Goal: Check status

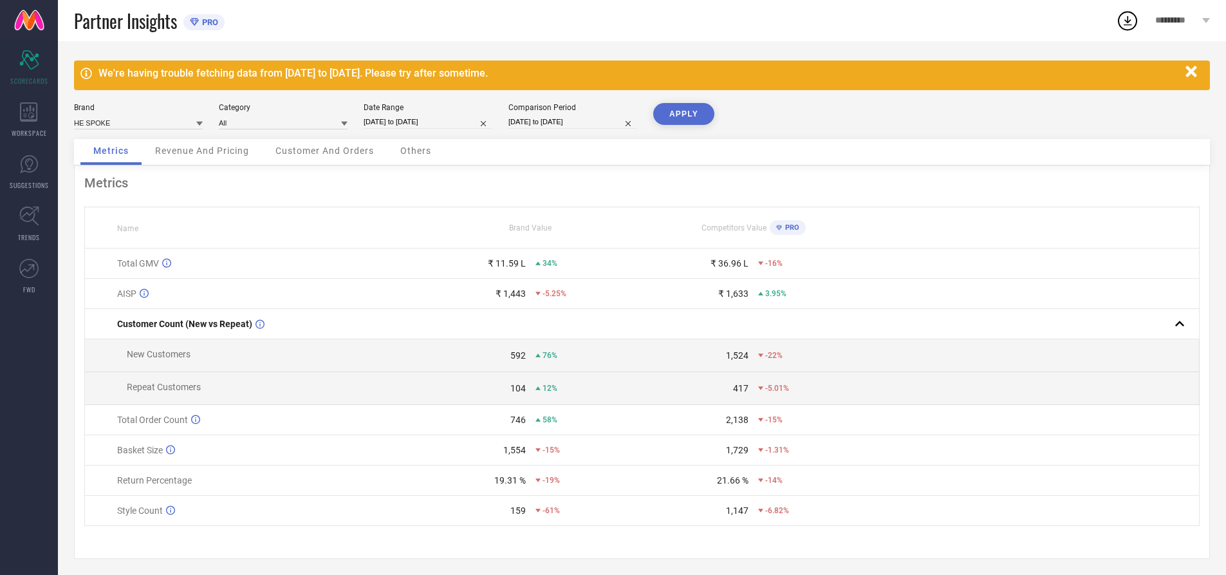
click at [424, 143] on div "Others" at bounding box center [415, 152] width 57 height 26
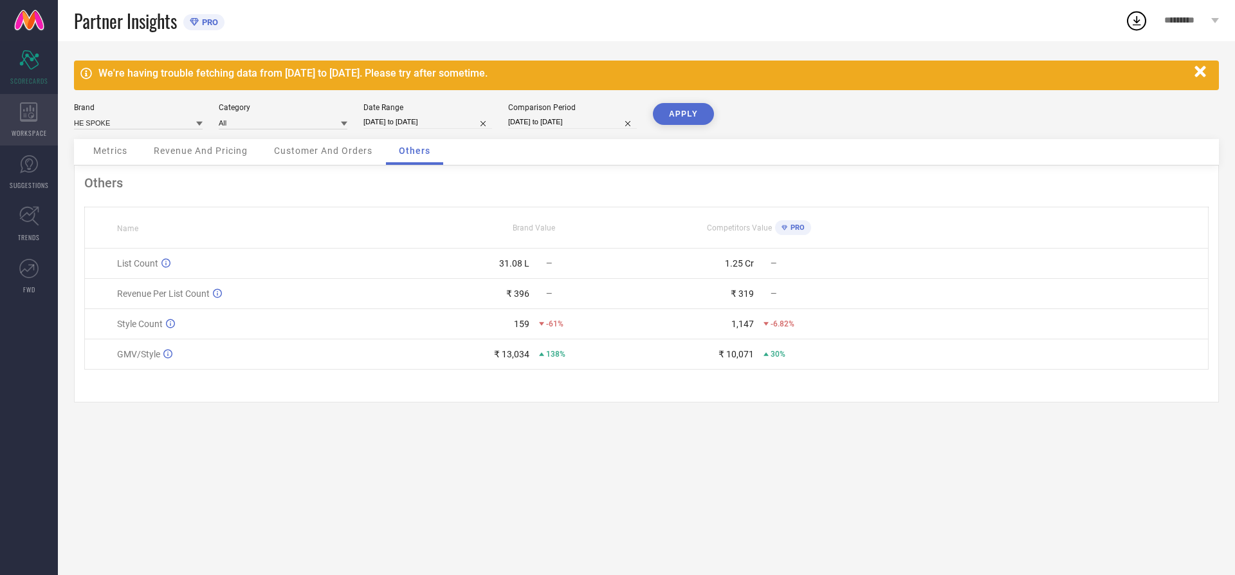
click at [34, 107] on icon at bounding box center [29, 111] width 18 height 19
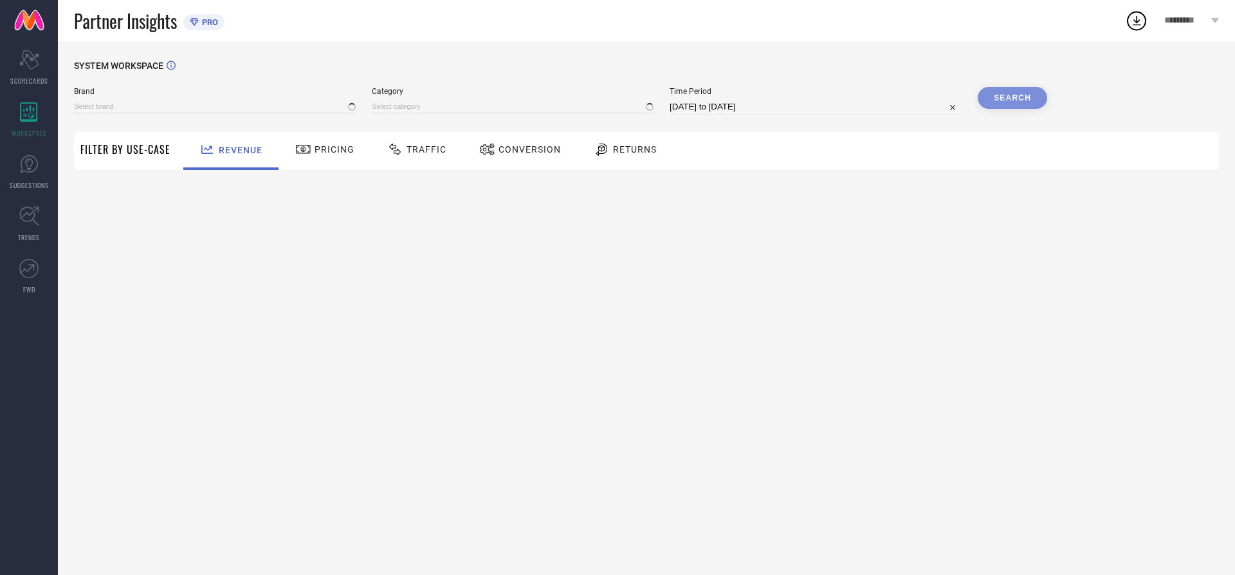
type input "HE SPOKE"
type input "All"
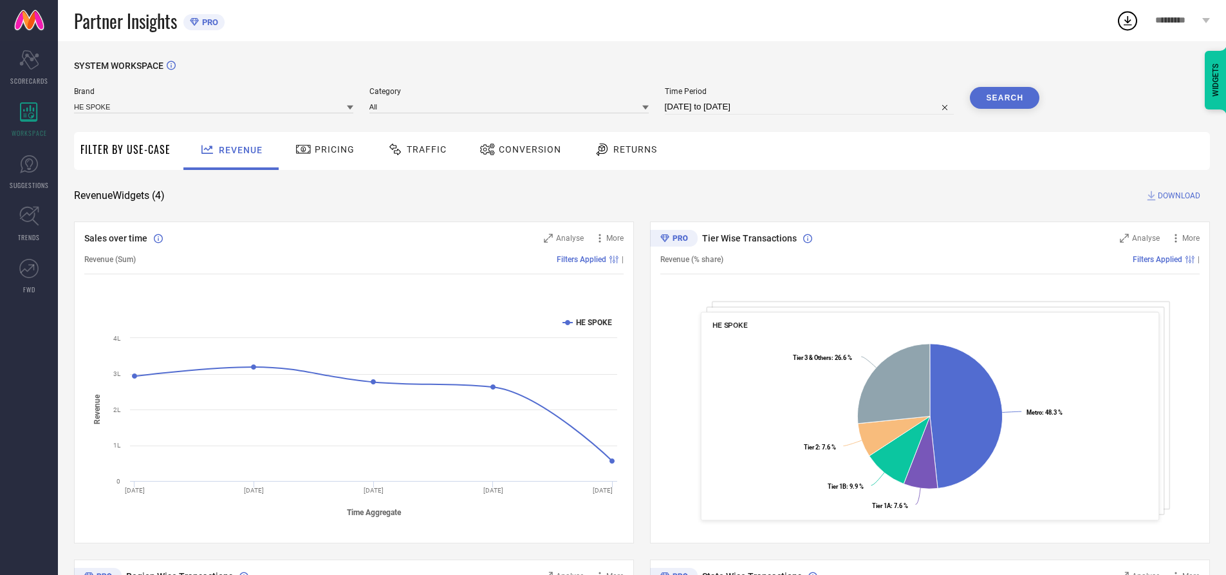
click at [630, 153] on span "Returns" at bounding box center [635, 149] width 44 height 10
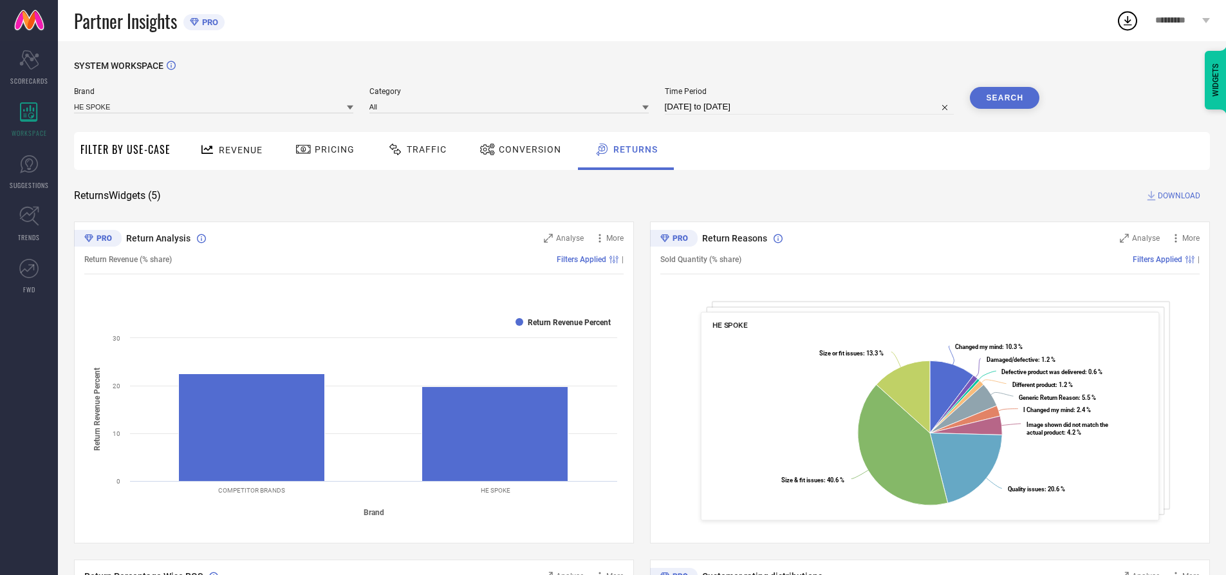
click at [407, 149] on span "Traffic" at bounding box center [427, 149] width 40 height 10
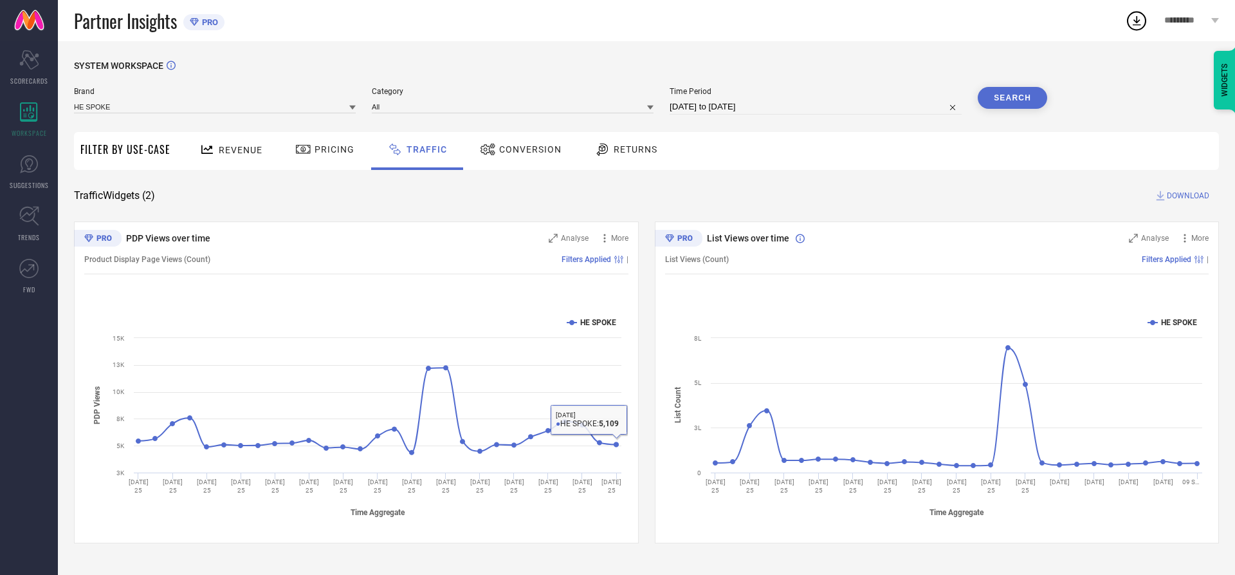
click at [531, 142] on div "Conversion" at bounding box center [521, 149] width 88 height 22
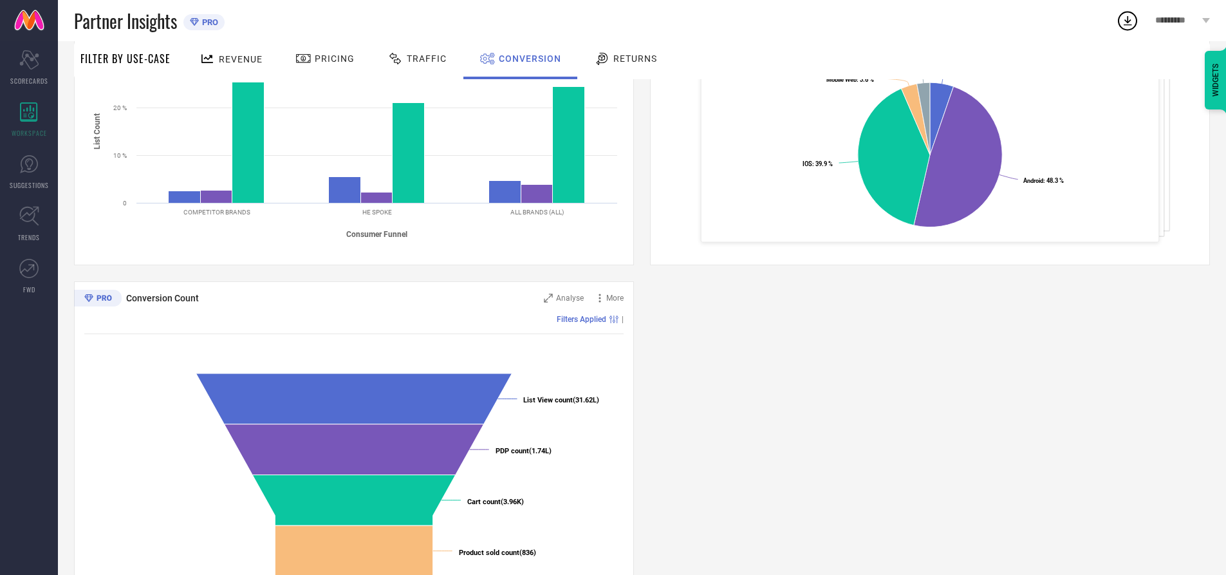
scroll to position [326, 0]
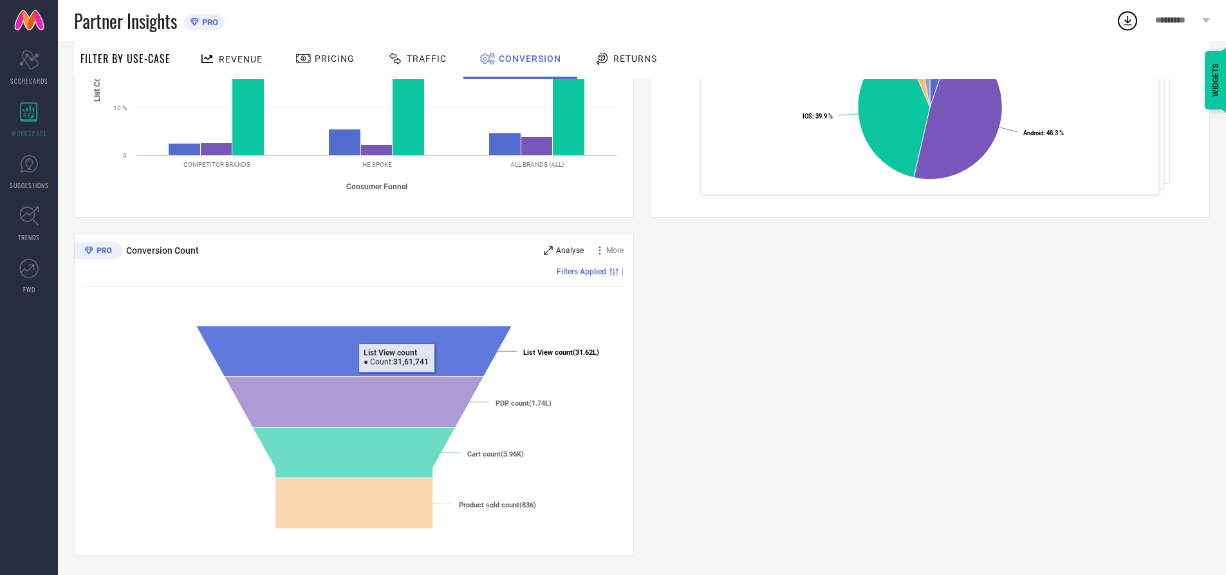
drag, startPoint x: 553, startPoint y: 246, endPoint x: 605, endPoint y: 246, distance: 52.1
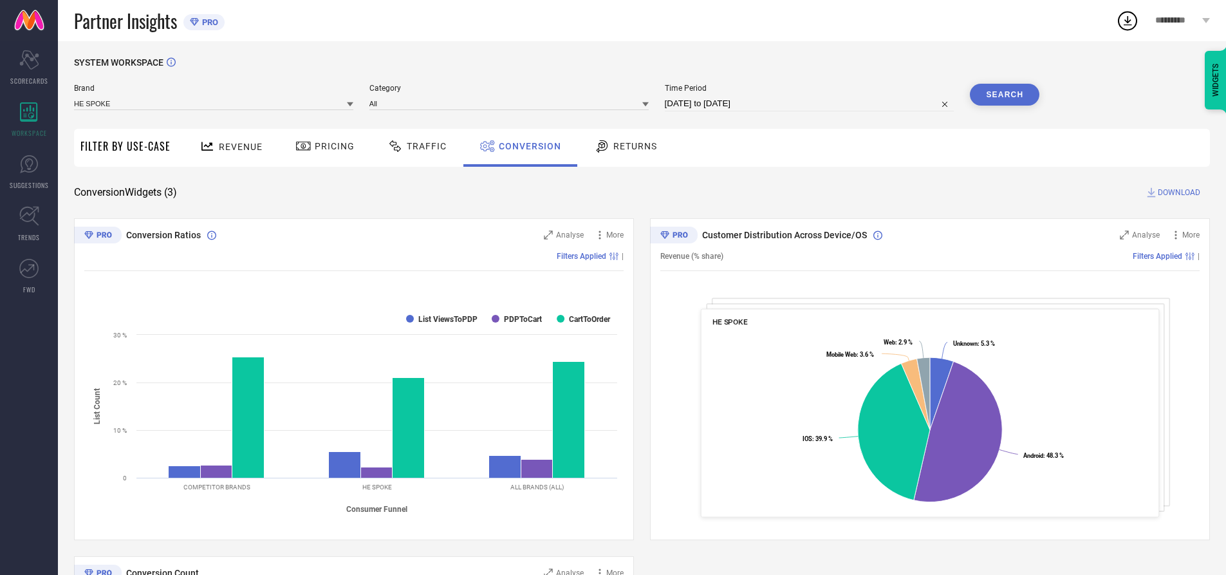
scroll to position [0, 0]
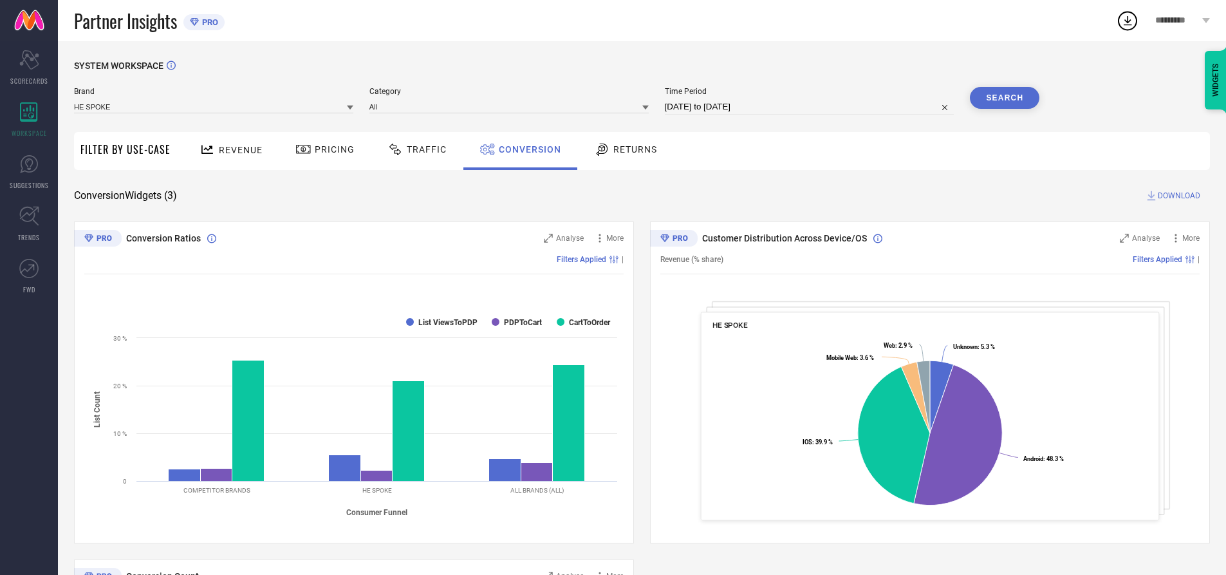
click at [213, 147] on icon at bounding box center [207, 150] width 16 height 16
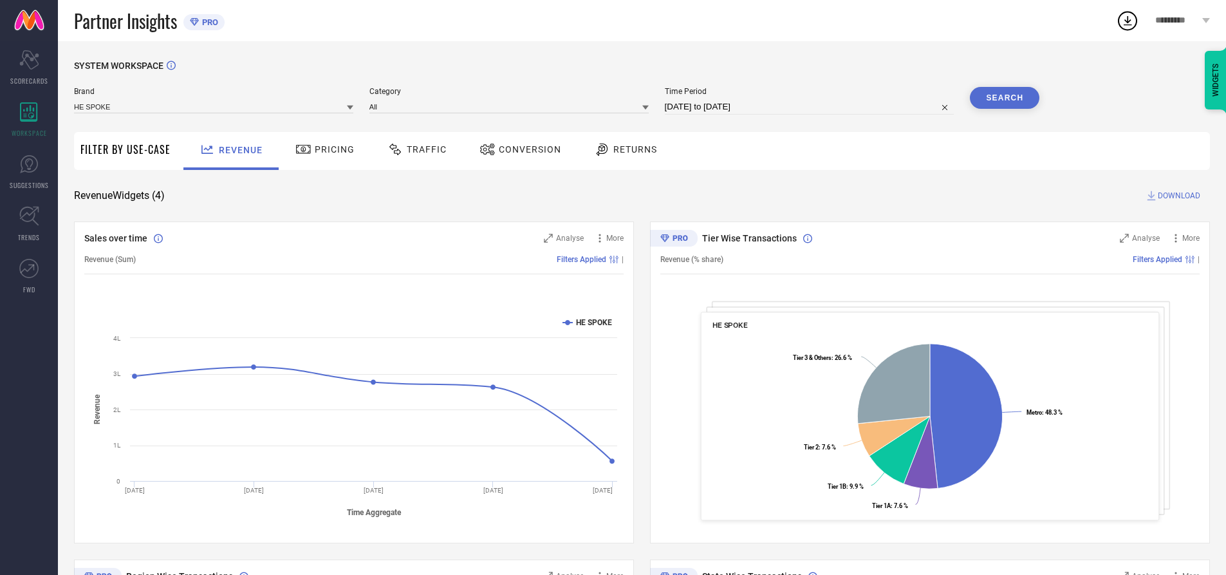
click at [324, 152] on span "Pricing" at bounding box center [335, 149] width 40 height 10
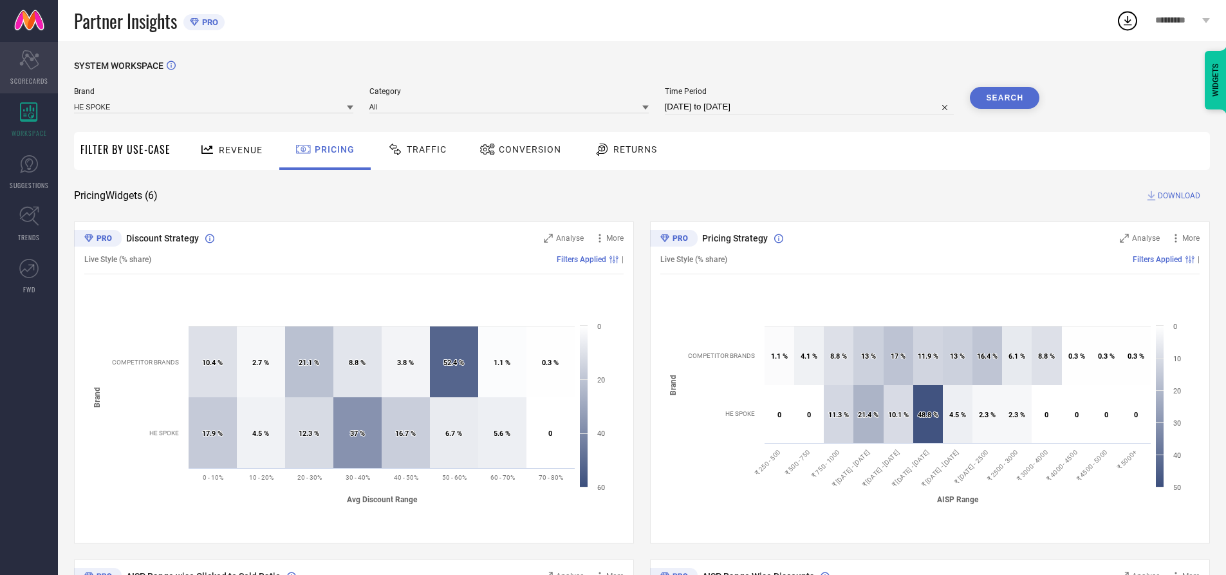
click at [34, 63] on icon "Scorecard" at bounding box center [29, 59] width 20 height 19
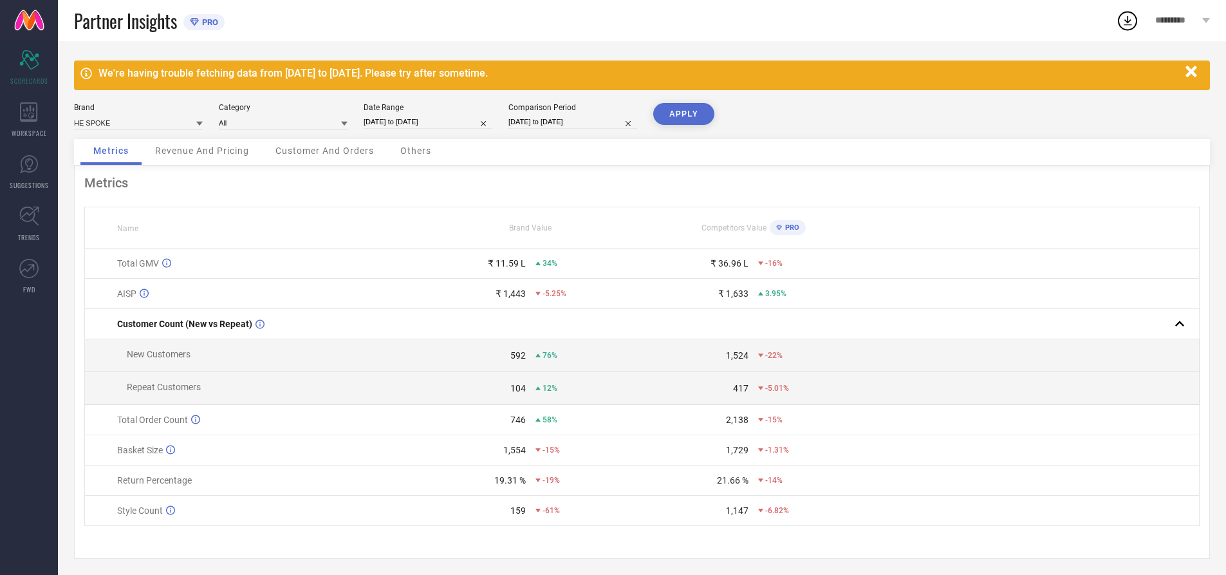
click at [329, 148] on span "Customer And Orders" at bounding box center [324, 150] width 98 height 10
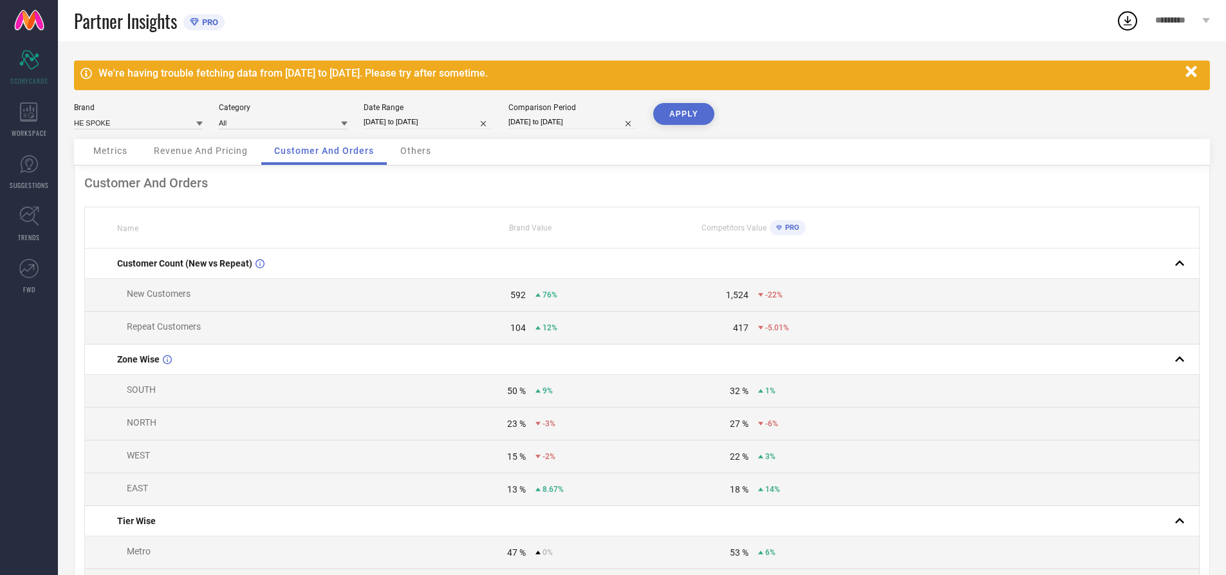
click at [398, 151] on div "Others" at bounding box center [415, 152] width 57 height 26
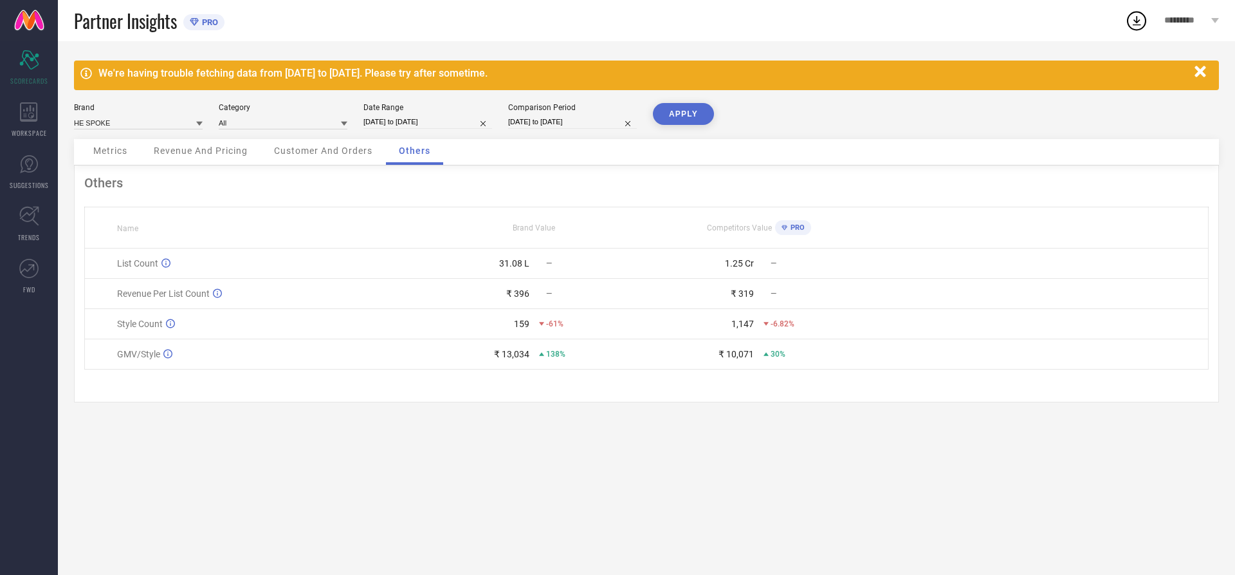
select select "7"
select select "2025"
select select "8"
select select "2025"
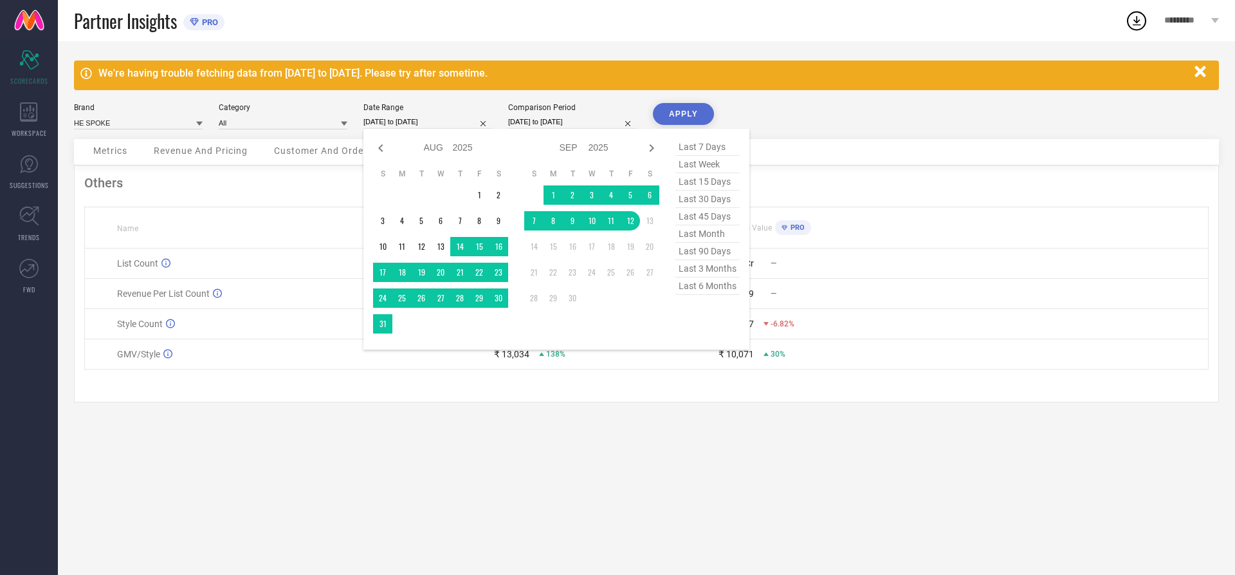
click at [419, 124] on input "[DATE] to [DATE]" at bounding box center [427, 122] width 129 height 14
click at [716, 208] on span "last 30 days" at bounding box center [708, 198] width 64 height 17
type input "[DATE] to [DATE]"
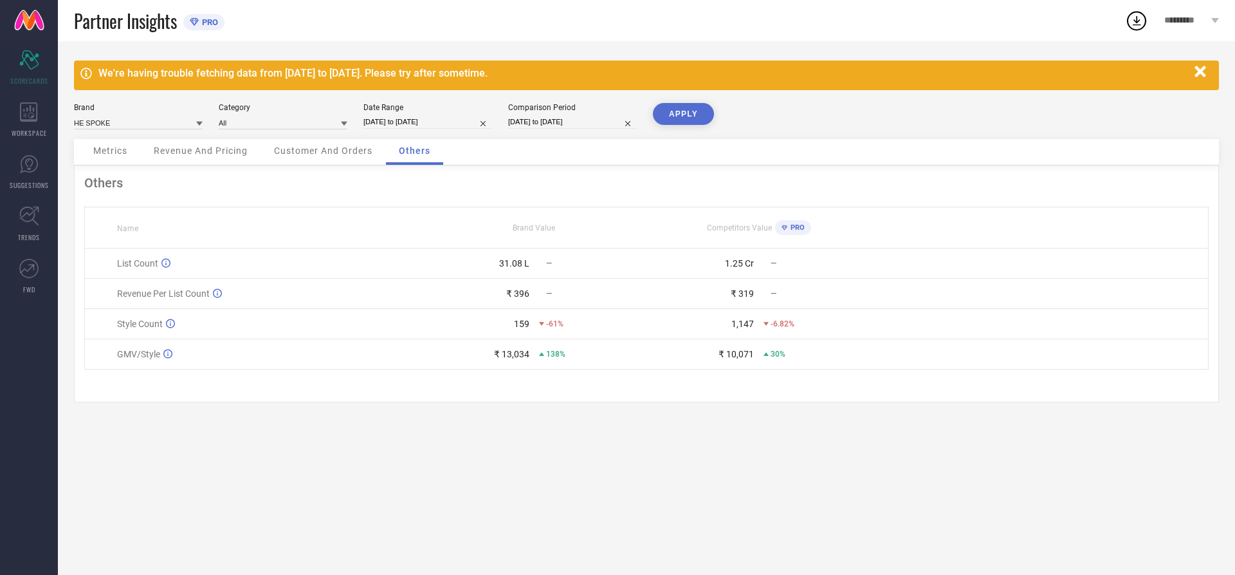
click at [699, 112] on button "APPLY" at bounding box center [683, 114] width 61 height 22
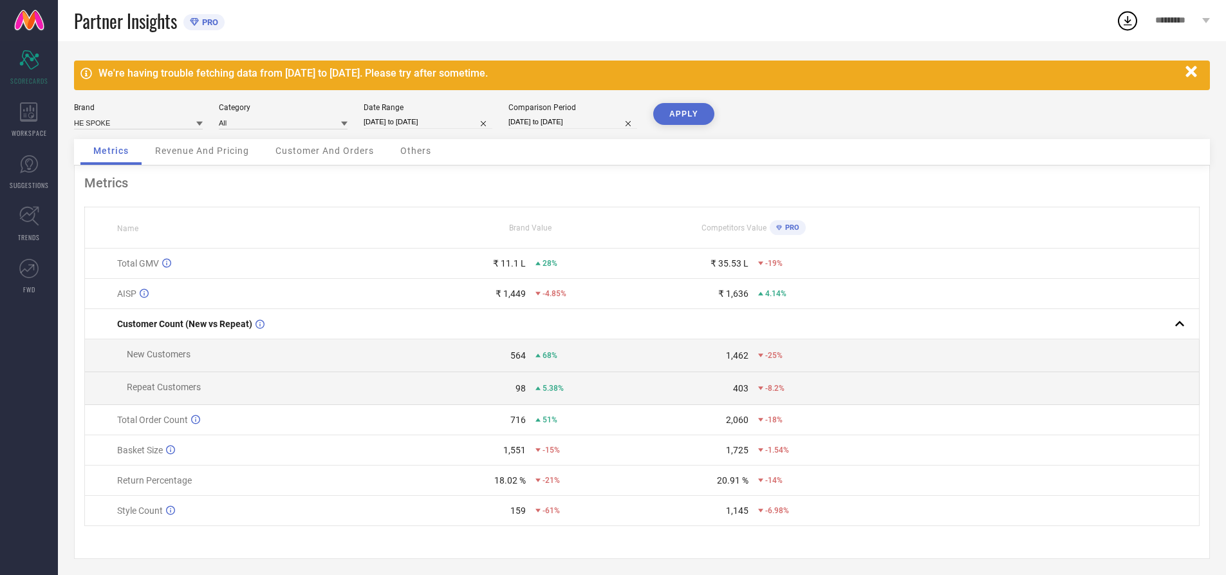
click at [414, 150] on span "Others" at bounding box center [415, 150] width 31 height 10
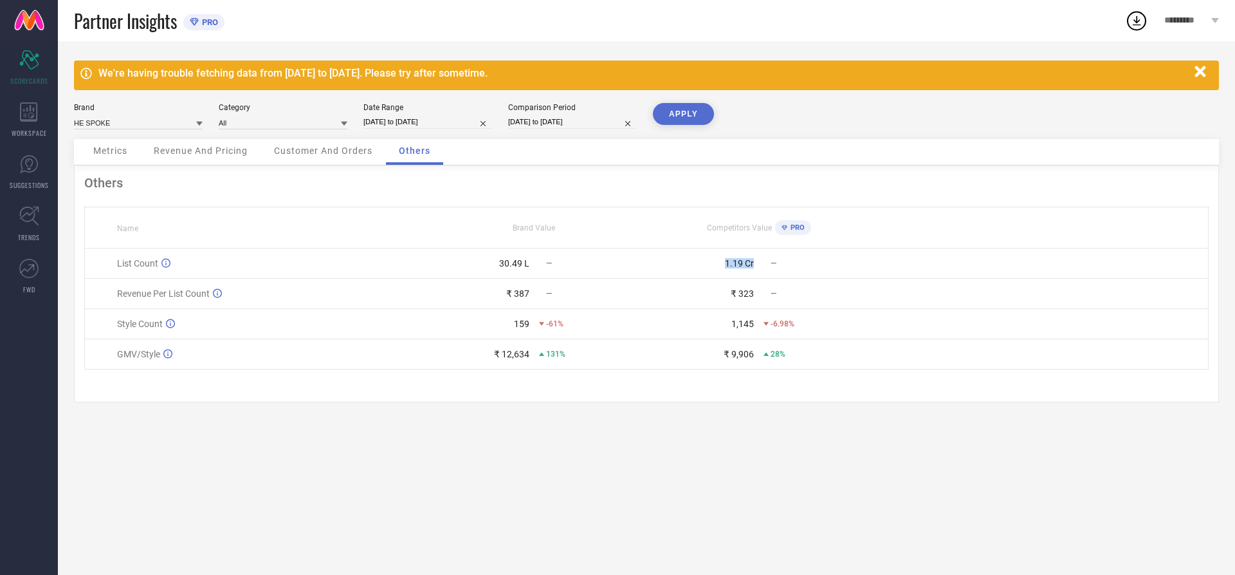
drag, startPoint x: 767, startPoint y: 262, endPoint x: 707, endPoint y: 264, distance: 59.9
click at [707, 264] on div "1.19 Cr —" at bounding box center [758, 263] width 223 height 10
click at [706, 265] on div "1.19 Cr" at bounding box center [700, 263] width 107 height 10
drag, startPoint x: 716, startPoint y: 327, endPoint x: 775, endPoint y: 317, distance: 60.0
click at [775, 317] on td "1,145 -6.98%" at bounding box center [759, 324] width 225 height 30
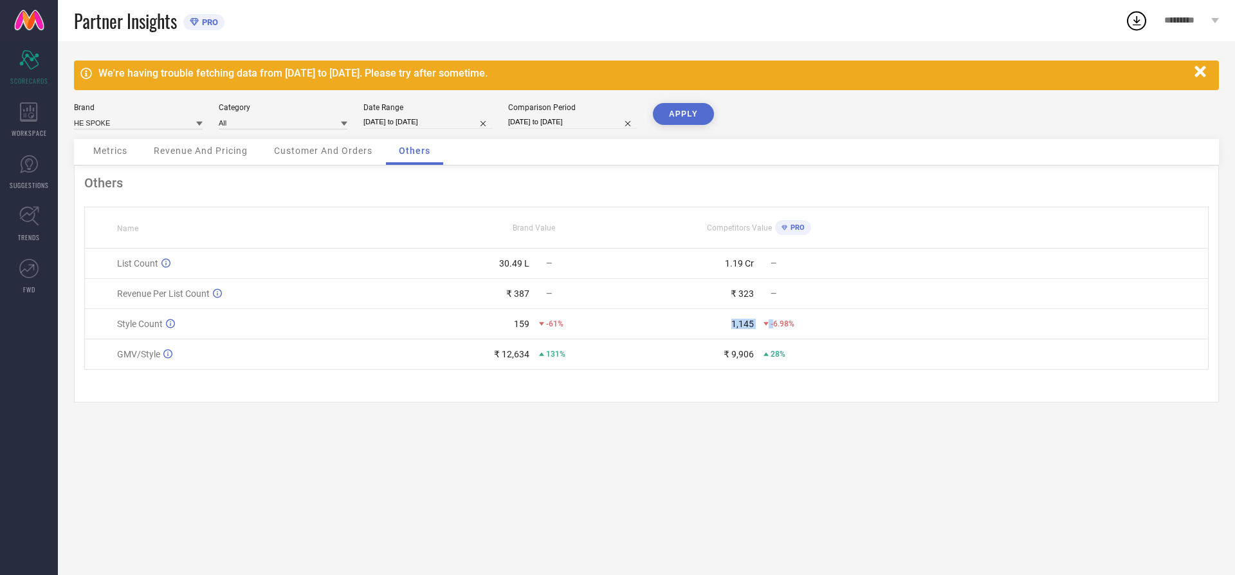
click at [766, 326] on icon at bounding box center [766, 323] width 5 height 5
drag, startPoint x: 725, startPoint y: 327, endPoint x: 783, endPoint y: 321, distance: 58.3
click at [783, 321] on div "1,145 -6.98%" at bounding box center [758, 323] width 223 height 10
click at [818, 333] on td "1,145 -6.98%" at bounding box center [759, 324] width 225 height 30
drag, startPoint x: 774, startPoint y: 323, endPoint x: 501, endPoint y: 320, distance: 272.8
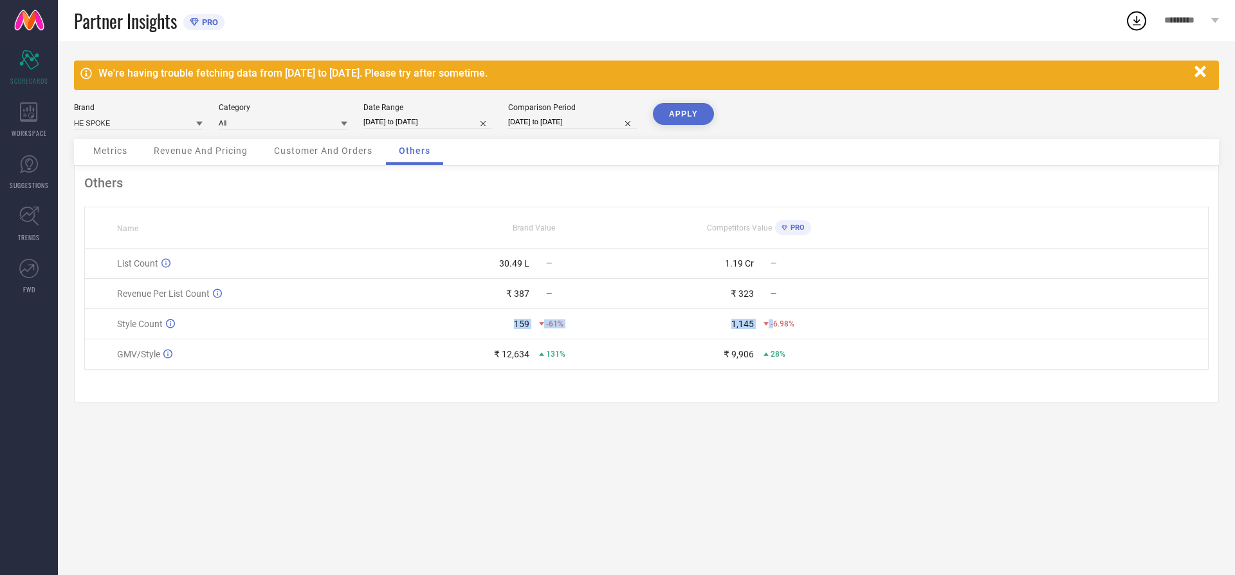
click at [501, 320] on tr "Style Count 159 -61% 1,145 -6.98%" at bounding box center [647, 324] width 1124 height 30
click at [754, 445] on div "We're having trouble fetching data from [DATE] to [DATE]. Please try after some…" at bounding box center [646, 307] width 1177 height 533
